Goal: Communication & Community: Answer question/provide support

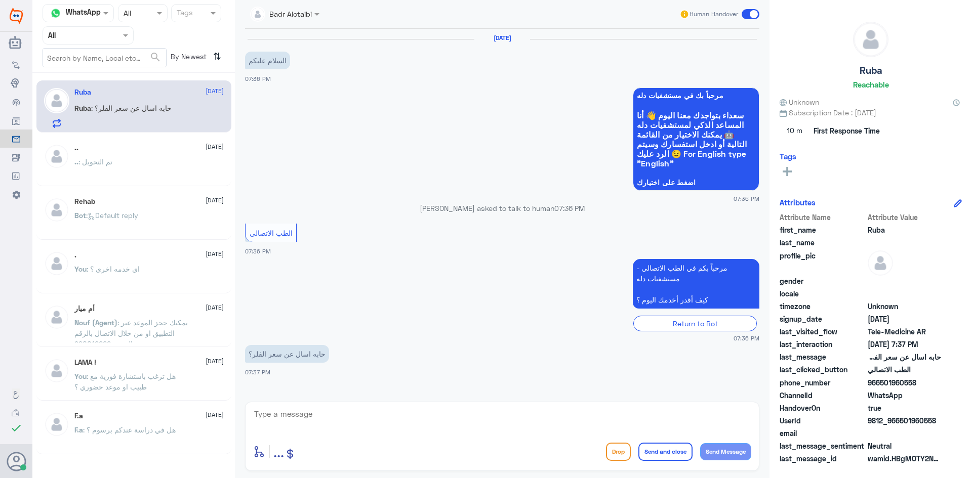
click at [330, 409] on textarea at bounding box center [502, 419] width 498 height 25
type textarea "مرحبا معك بدر من الطب الاتصالي كيف اقدر اخدمك ؟"
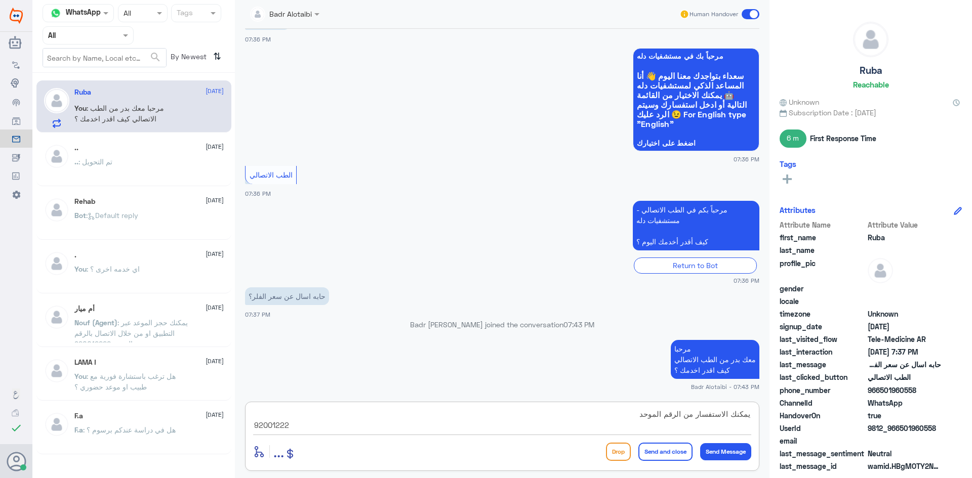
type textarea "يمكنك الاستفسار من الرقم الموحد 920012222"
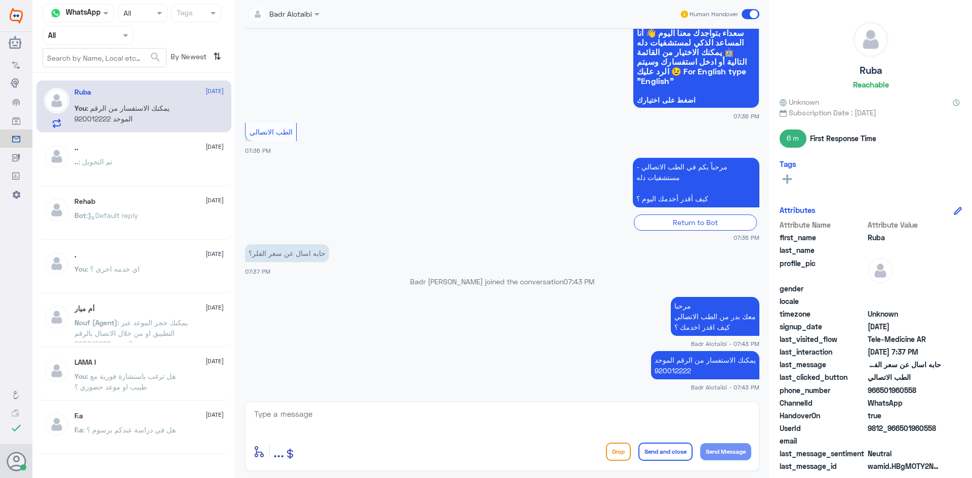
click at [749, 15] on span at bounding box center [750, 14] width 18 height 10
click at [0, 0] on input "checkbox" at bounding box center [0, 0] width 0 height 0
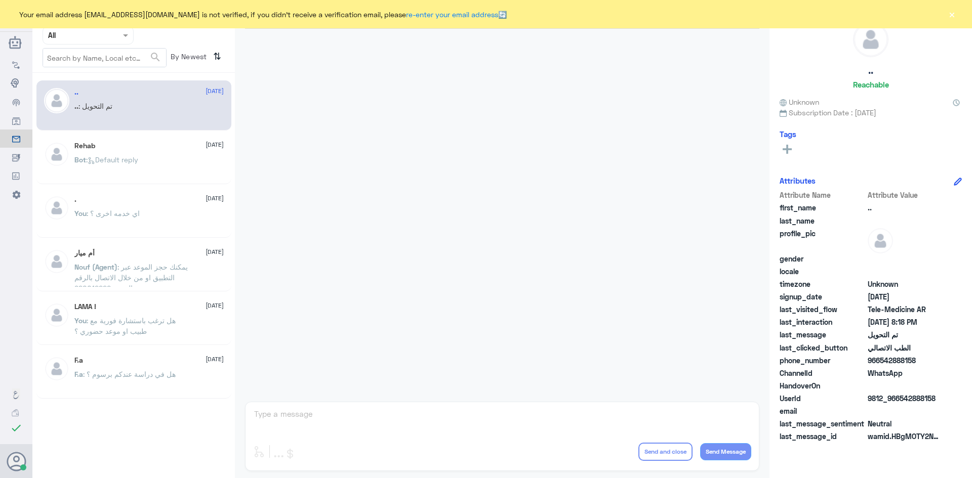
click at [949, 15] on button "×" at bounding box center [951, 14] width 10 height 10
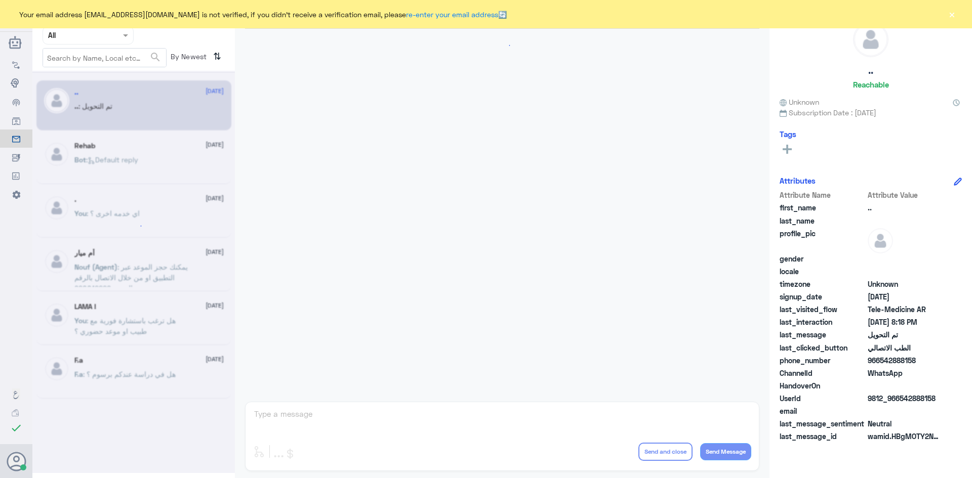
click at [951, 14] on button "×" at bounding box center [951, 14] width 10 height 10
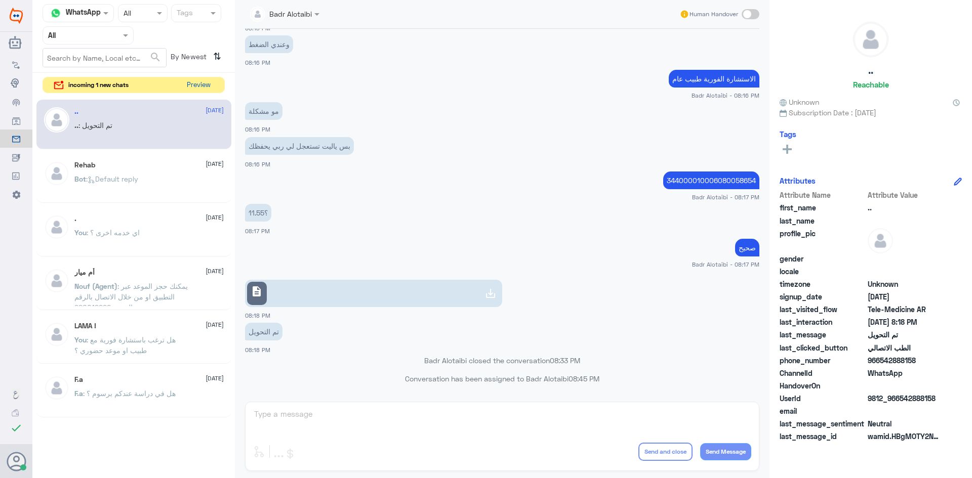
click at [205, 81] on button "Preview" at bounding box center [198, 85] width 31 height 16
